Goal: Communication & Community: Answer question/provide support

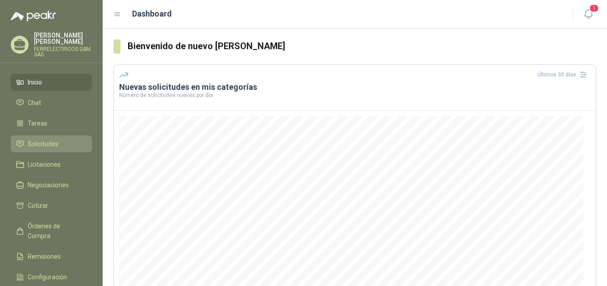
click at [37, 139] on span "Solicitudes" at bounding box center [43, 144] width 31 height 10
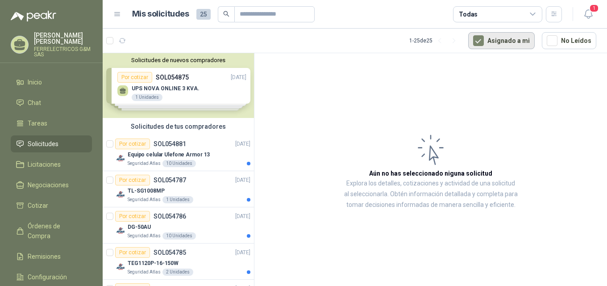
click at [522, 38] on button "Asignado a mi" at bounding box center [501, 40] width 66 height 17
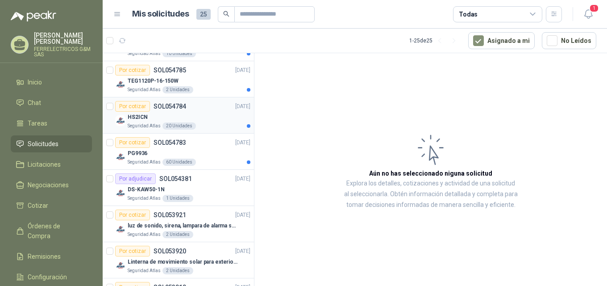
scroll to position [137, 0]
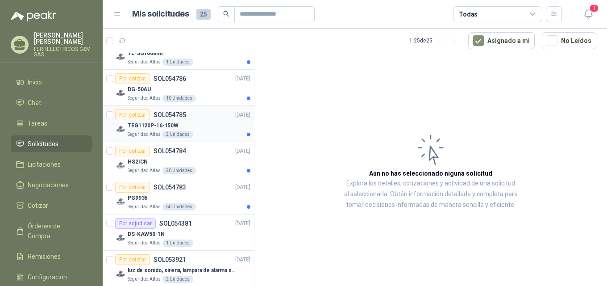
click at [163, 115] on p "SOL054785" at bounding box center [170, 115] width 33 height 6
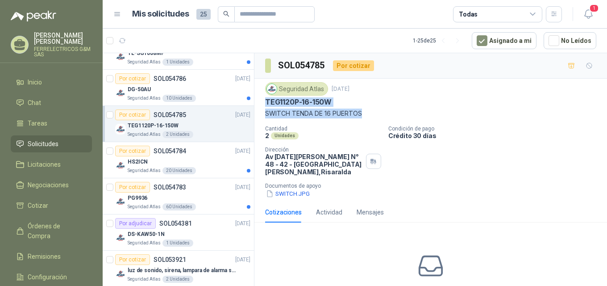
drag, startPoint x: 266, startPoint y: 104, endPoint x: 314, endPoint y: 113, distance: 48.7
click at [370, 110] on div "Seguridad Atlas [DATE] TEG1120P-16-150W SWITCH TENDA DE 16 PUERTOS" at bounding box center [430, 100] width 331 height 36
copy div "TEG1120P-16-150W SWITCH TENDA DE 16 PUERTOS"
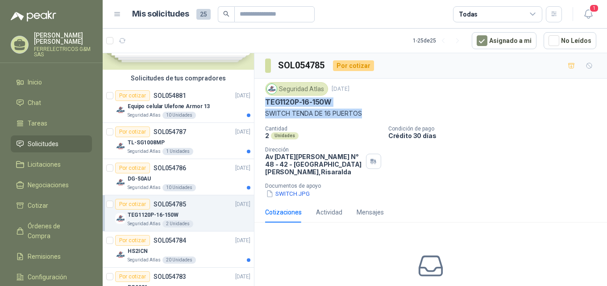
scroll to position [4, 0]
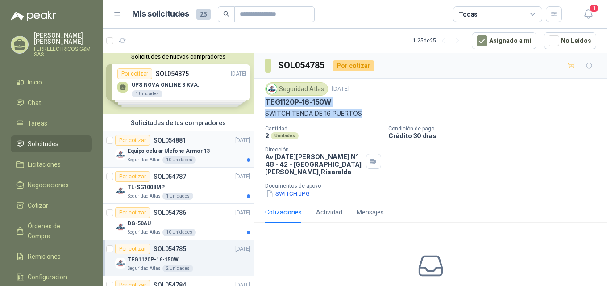
click at [161, 145] on div "Por cotizar SOL054881" at bounding box center [150, 140] width 71 height 11
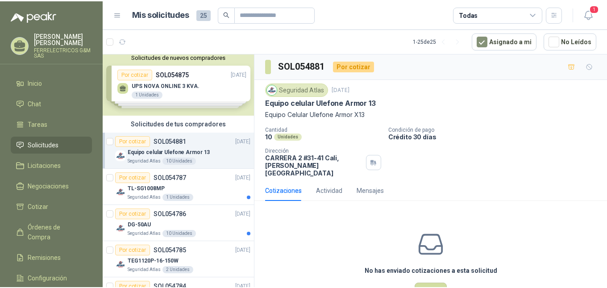
scroll to position [48, 0]
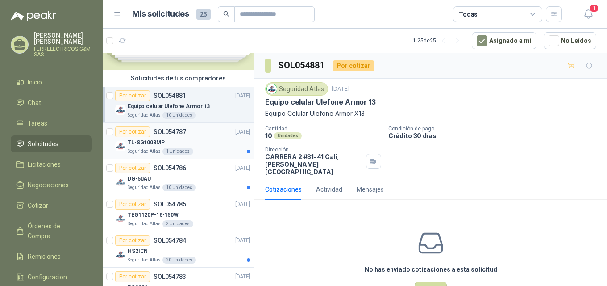
click at [161, 138] on p "TL-SG1008MP" at bounding box center [146, 142] width 37 height 8
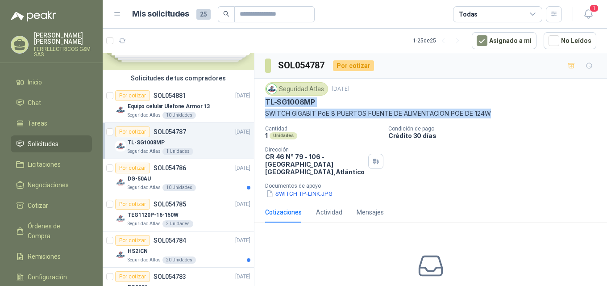
drag, startPoint x: 263, startPoint y: 101, endPoint x: 498, endPoint y: 115, distance: 235.1
click at [498, 115] on div "Seguridad Atlas [DATE] TL-SG1008MP SWITCH GIGABIT [PERSON_NAME] 8 PUERTOS FUENT…" at bounding box center [430, 140] width 353 height 123
copy div "TL-SG1008MP SWITCH GIGABIT PoE 8 PUERTOS FUENTE DE ALIMENTACION POE DE 124W"
click at [150, 173] on div "Por cotizar SOL054786" at bounding box center [150, 167] width 71 height 11
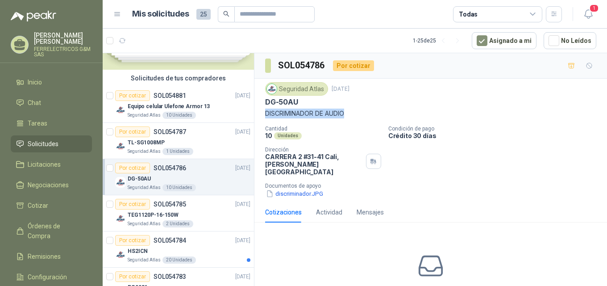
drag, startPoint x: 264, startPoint y: 112, endPoint x: 351, endPoint y: 114, distance: 87.0
click at [351, 114] on div "Seguridad Atlas [DATE] DG-50AU DISCRIMINADOR DE AUDIO Cantidad 10 Unidades Cond…" at bounding box center [430, 140] width 353 height 123
copy p "DISCRIMINADOR DE AUDIO"
drag, startPoint x: 264, startPoint y: 102, endPoint x: 348, endPoint y: 111, distance: 83.9
click at [348, 111] on div "Seguridad Atlas [DATE] DG-50AU DISCRIMINADOR DE AUDIO Cantidad 10 Unidades Cond…" at bounding box center [430, 140] width 353 height 123
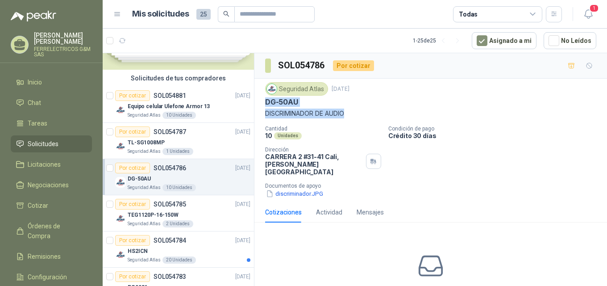
copy div "DG-50AU DISCRIMINADOR DE AUDIO"
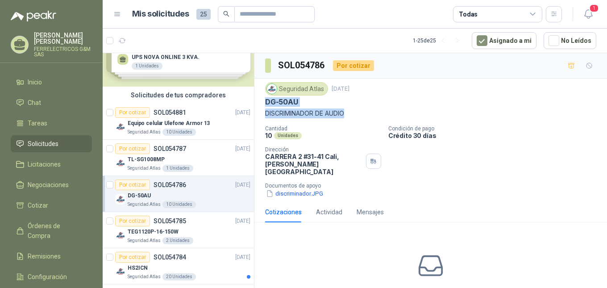
scroll to position [4, 0]
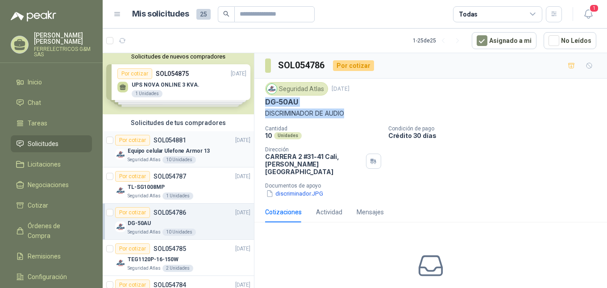
click at [159, 142] on p "SOL054881" at bounding box center [170, 140] width 33 height 6
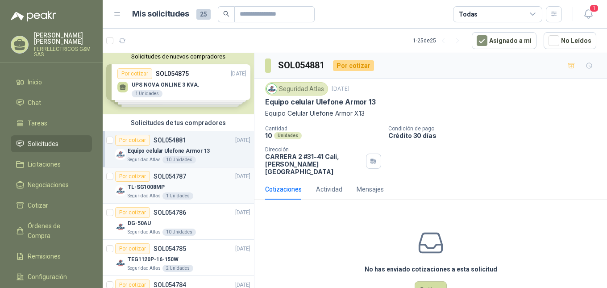
click at [162, 178] on p "SOL054787" at bounding box center [170, 176] width 33 height 6
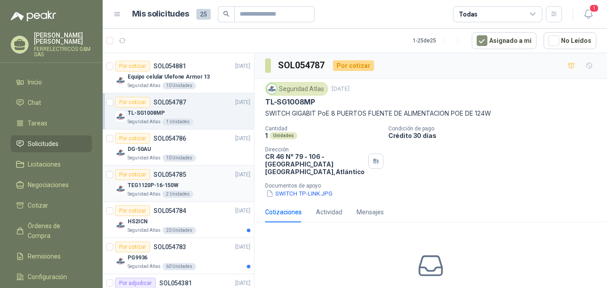
scroll to position [93, 0]
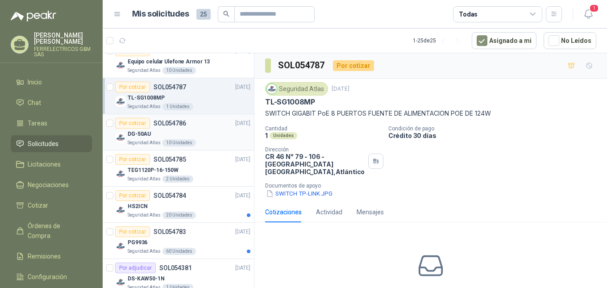
click at [147, 128] on div "Por cotizar" at bounding box center [132, 123] width 35 height 11
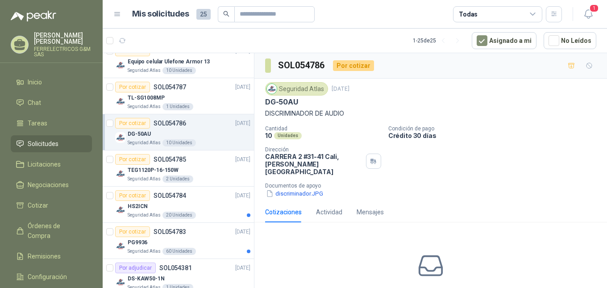
scroll to position [137, 0]
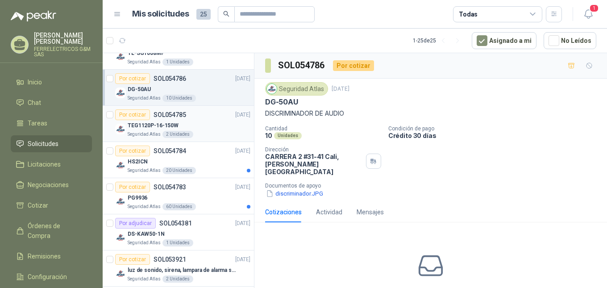
click at [147, 125] on p "TEG1120P-16-150W" at bounding box center [153, 125] width 51 height 8
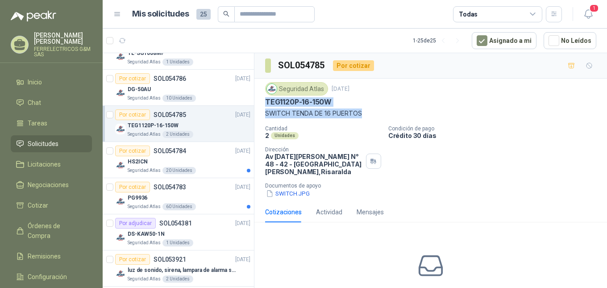
drag, startPoint x: 267, startPoint y: 99, endPoint x: 365, endPoint y: 113, distance: 99.2
click at [365, 113] on div "Seguridad Atlas [DATE] TEG1120P-16-150W SWITCH TENDA DE 16 PUERTOS" at bounding box center [430, 100] width 331 height 36
copy div "TEG1120P-16-150W SWITCH TENDA DE 16 PUERTOS"
click at [153, 198] on div "PG9936" at bounding box center [189, 197] width 123 height 11
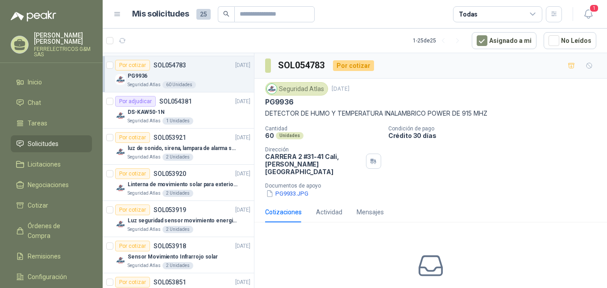
scroll to position [271, 0]
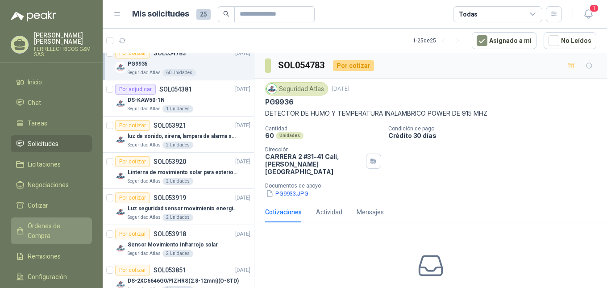
click at [54, 221] on span "Órdenes de Compra" at bounding box center [56, 231] width 56 height 20
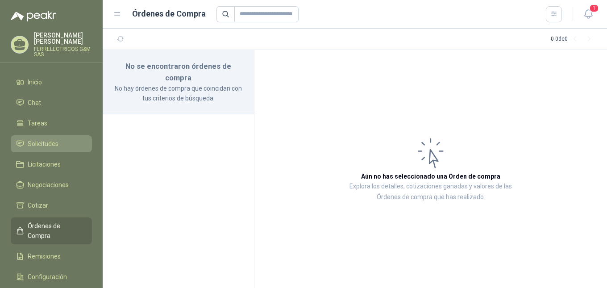
click at [40, 139] on span "Solicitudes" at bounding box center [43, 144] width 31 height 10
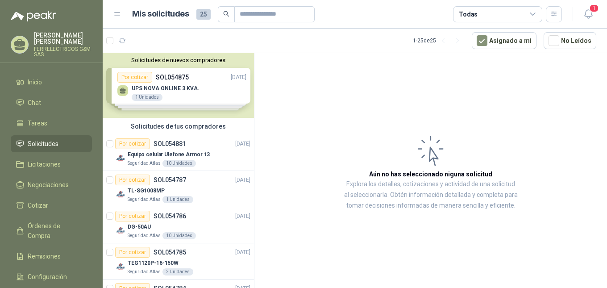
click at [172, 90] on div "Solicitudes de nuevos compradores Por cotizar SOL054875 [DATE] UPS NOVA ONLINE …" at bounding box center [178, 85] width 151 height 65
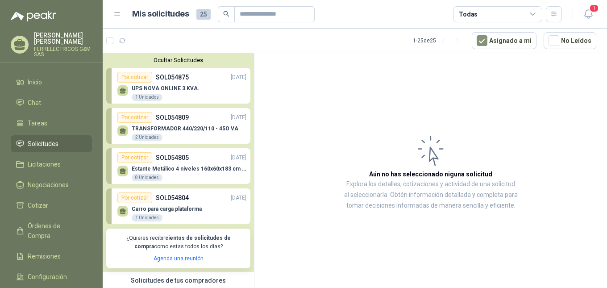
click at [173, 128] on p "TRANSFORMADOR 440/220/110 - 45O VA" at bounding box center [185, 128] width 107 height 6
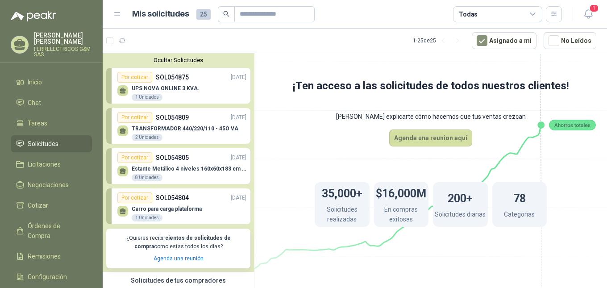
click at [204, 119] on div "Por cotizar SOL054809 [DATE]" at bounding box center [181, 117] width 129 height 11
click at [188, 127] on p "TRANSFORMADOR 440/220/110 - 45O VA" at bounding box center [185, 128] width 107 height 6
click at [339, 193] on h1 "35,000+" at bounding box center [342, 193] width 41 height 20
click at [162, 126] on p "TRANSFORMADOR 440/220/110 - 45O VA" at bounding box center [185, 128] width 107 height 6
click at [158, 83] on div "Por cotizar SOL054875 [DATE]" at bounding box center [181, 77] width 129 height 11
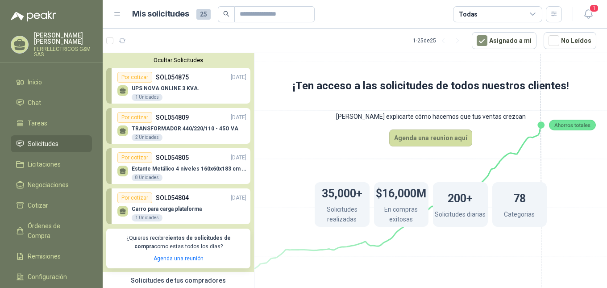
click at [160, 86] on p "UPS NOVA ONLINE 3 KVA." at bounding box center [166, 88] width 68 height 6
click at [149, 168] on p "Estante Metálico 4 niveles 160x60x183 cm Fixser" at bounding box center [189, 169] width 115 height 6
click at [149, 213] on div "Carro para carga plataforma 1 Unidades" at bounding box center [167, 214] width 70 height 16
click at [148, 210] on p "Carro para carga plataforma" at bounding box center [167, 209] width 70 height 6
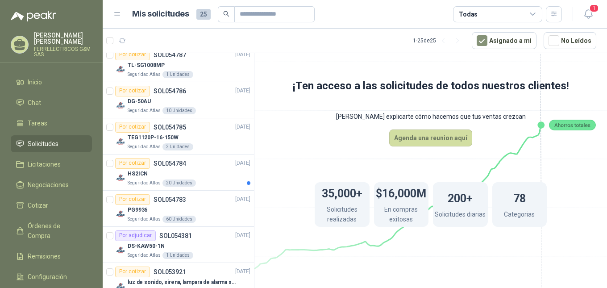
scroll to position [294, 0]
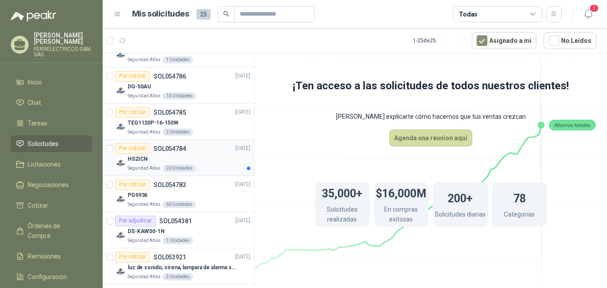
click at [158, 148] on p "SOL054784" at bounding box center [170, 148] width 33 height 6
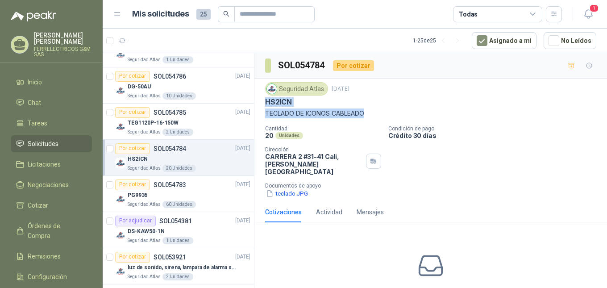
drag, startPoint x: 265, startPoint y: 103, endPoint x: 369, endPoint y: 108, distance: 104.5
click at [369, 108] on div "Seguridad Atlas [DATE] HS2ICN TECLADO DE ICONOS CABLEADO Cantidad 20 Unidades C…" at bounding box center [430, 140] width 353 height 123
copy div "HS2ICN TECLADO DE ICONOS CABLEADO"
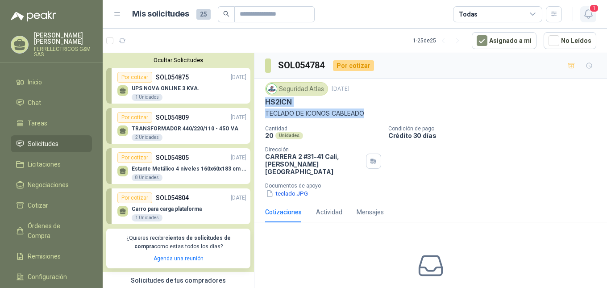
click at [585, 13] on icon "button" at bounding box center [588, 13] width 11 height 11
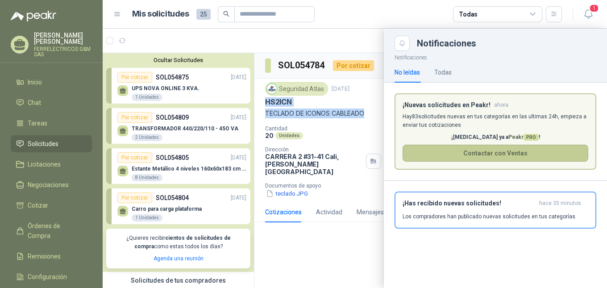
click at [451, 149] on button "Contactar con Ventas" at bounding box center [496, 153] width 186 height 17
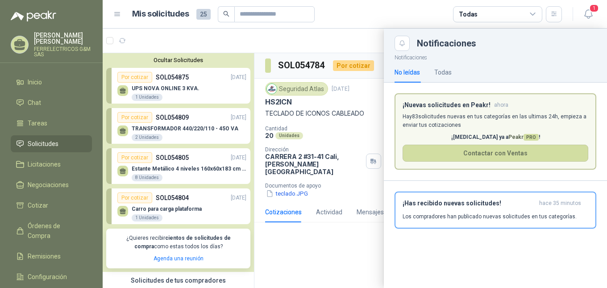
click at [142, 85] on div at bounding box center [355, 158] width 504 height 259
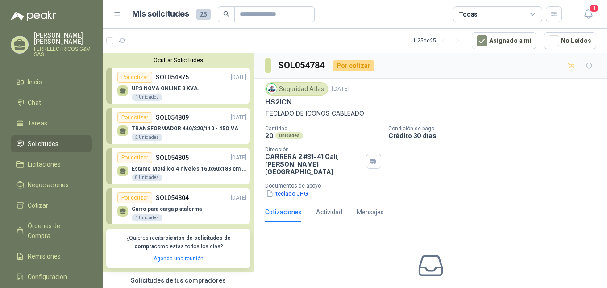
click at [137, 124] on div "TRANSFORMADOR 440/220/110 - 45O VA 2 Unidades" at bounding box center [181, 132] width 129 height 19
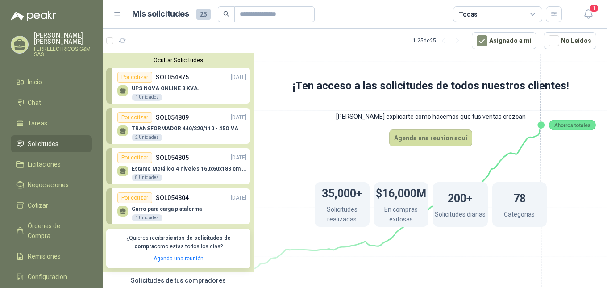
click at [164, 114] on p "SOL054809" at bounding box center [172, 117] width 33 height 10
click at [146, 196] on div "Por cotizar" at bounding box center [134, 197] width 35 height 11
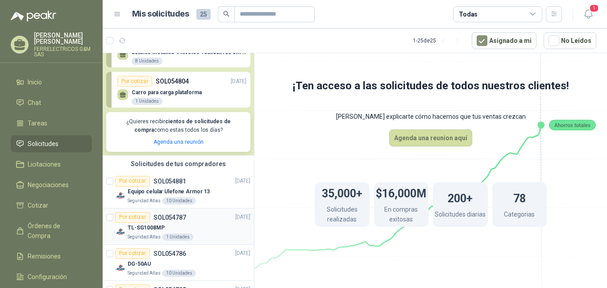
scroll to position [134, 0]
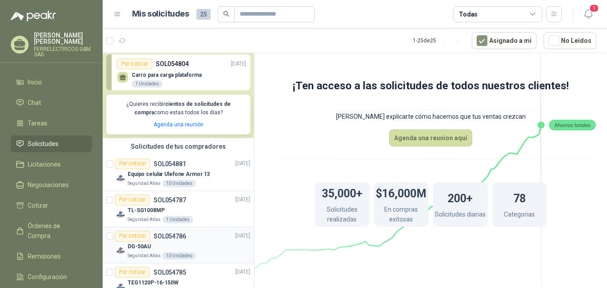
click at [138, 241] on div "Por cotizar" at bounding box center [132, 236] width 35 height 11
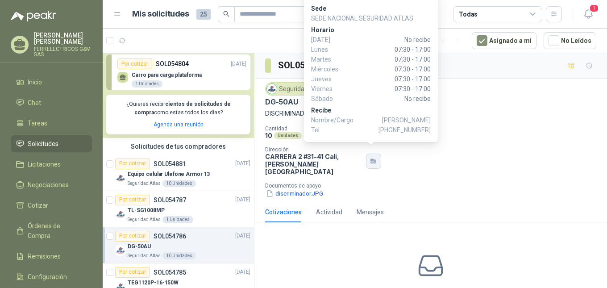
click at [371, 158] on icon "button" at bounding box center [373, 161] width 8 height 7
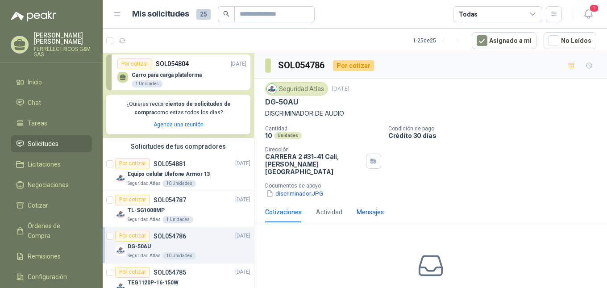
click at [366, 207] on div "Mensajes" at bounding box center [370, 212] width 27 height 10
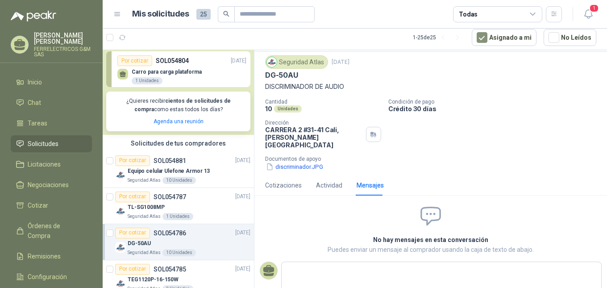
scroll to position [34, 0]
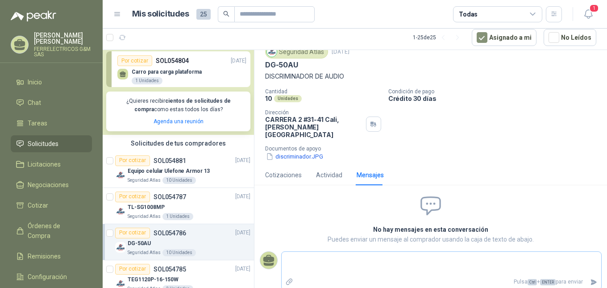
click at [330, 253] on textarea at bounding box center [442, 263] width 320 height 21
type textarea "*"
type textarea "**"
type textarea "****"
type textarea "*****"
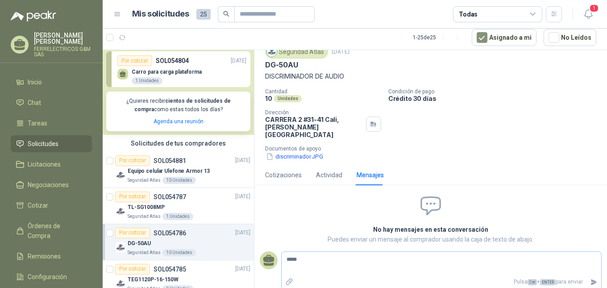
type textarea "******"
type textarea "*******"
type textarea "*********"
type textarea "*******"
type textarea "*********"
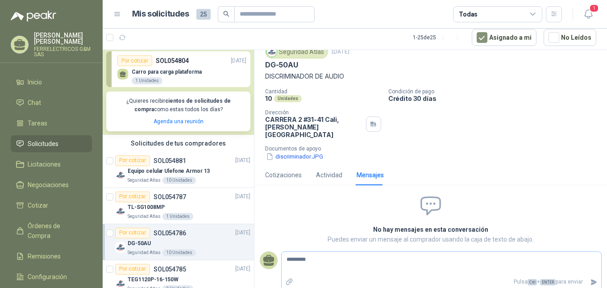
type textarea "**********"
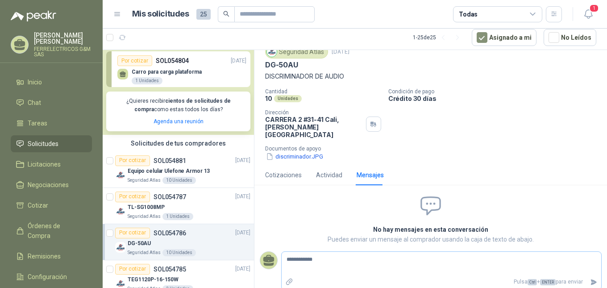
type textarea "**********"
